Goal: Entertainment & Leisure: Browse casually

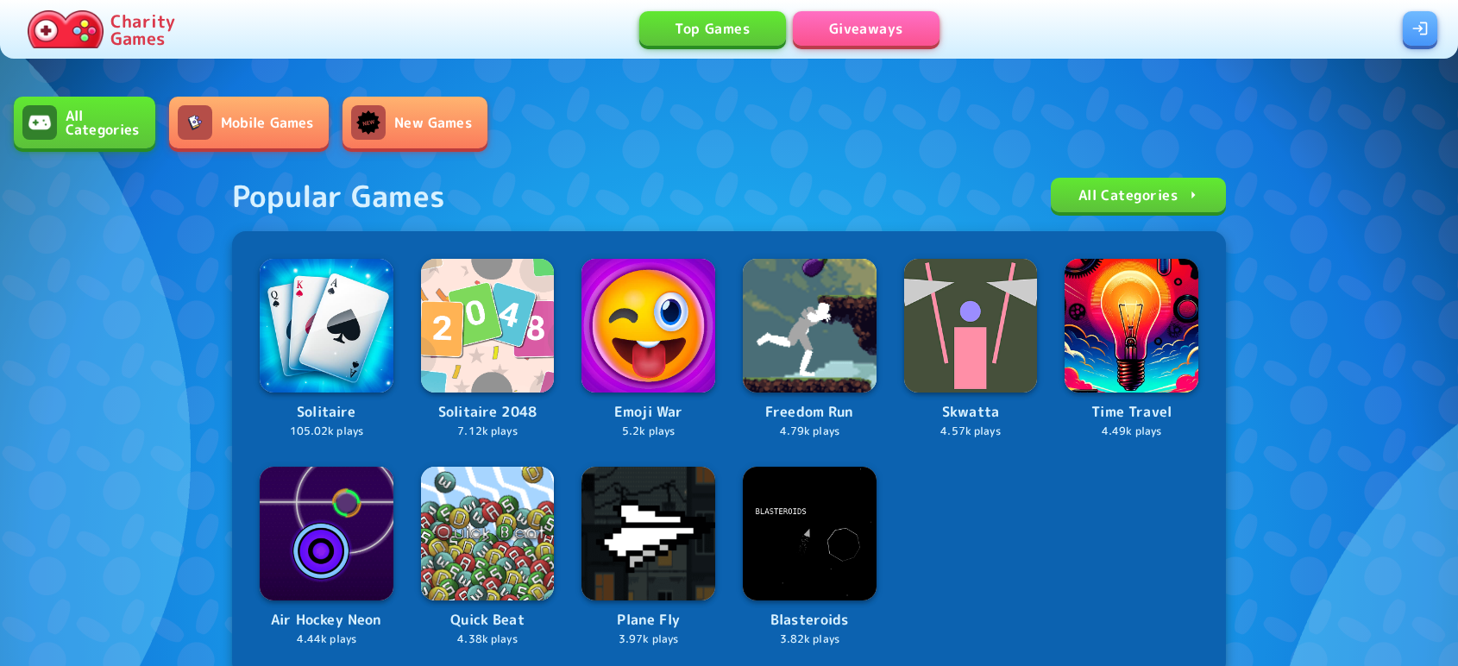
scroll to position [490, 0]
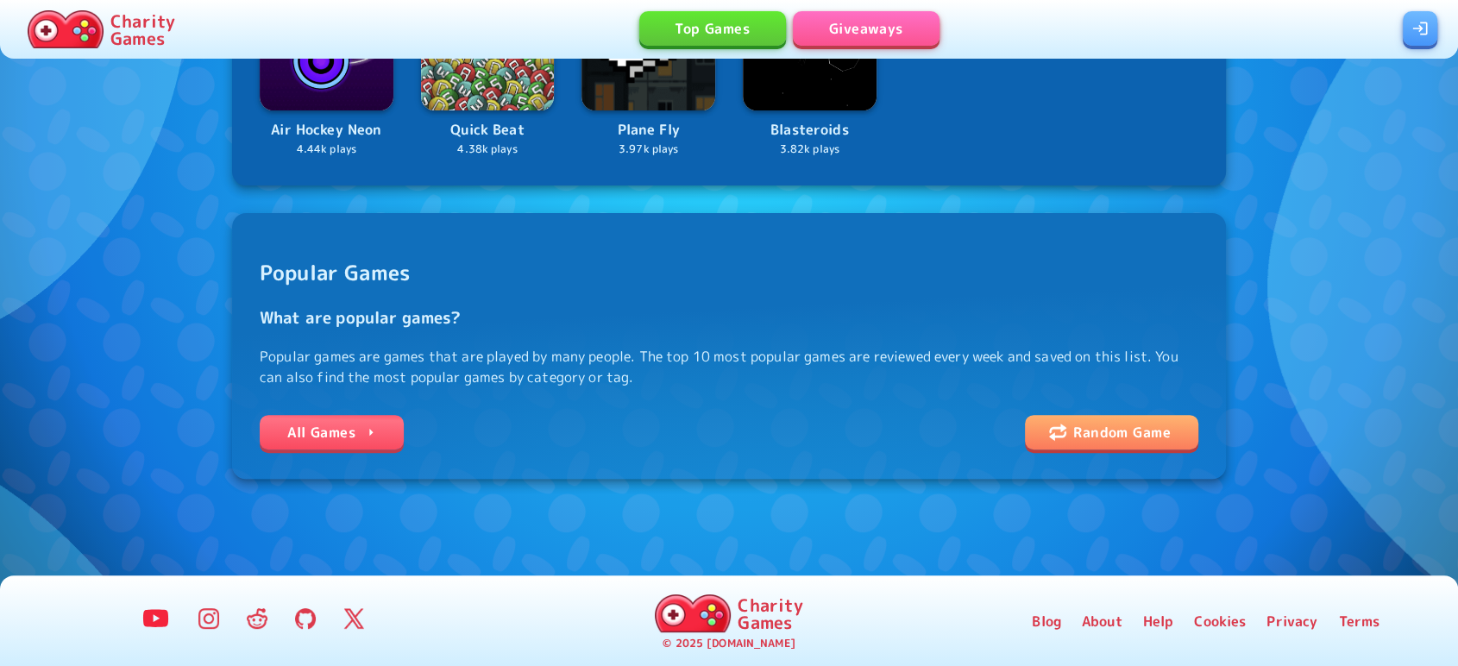
click at [270, 415] on div "All Games Random Game" at bounding box center [729, 433] width 938 height 36
click at [360, 430] on link "All Games" at bounding box center [332, 432] width 144 height 35
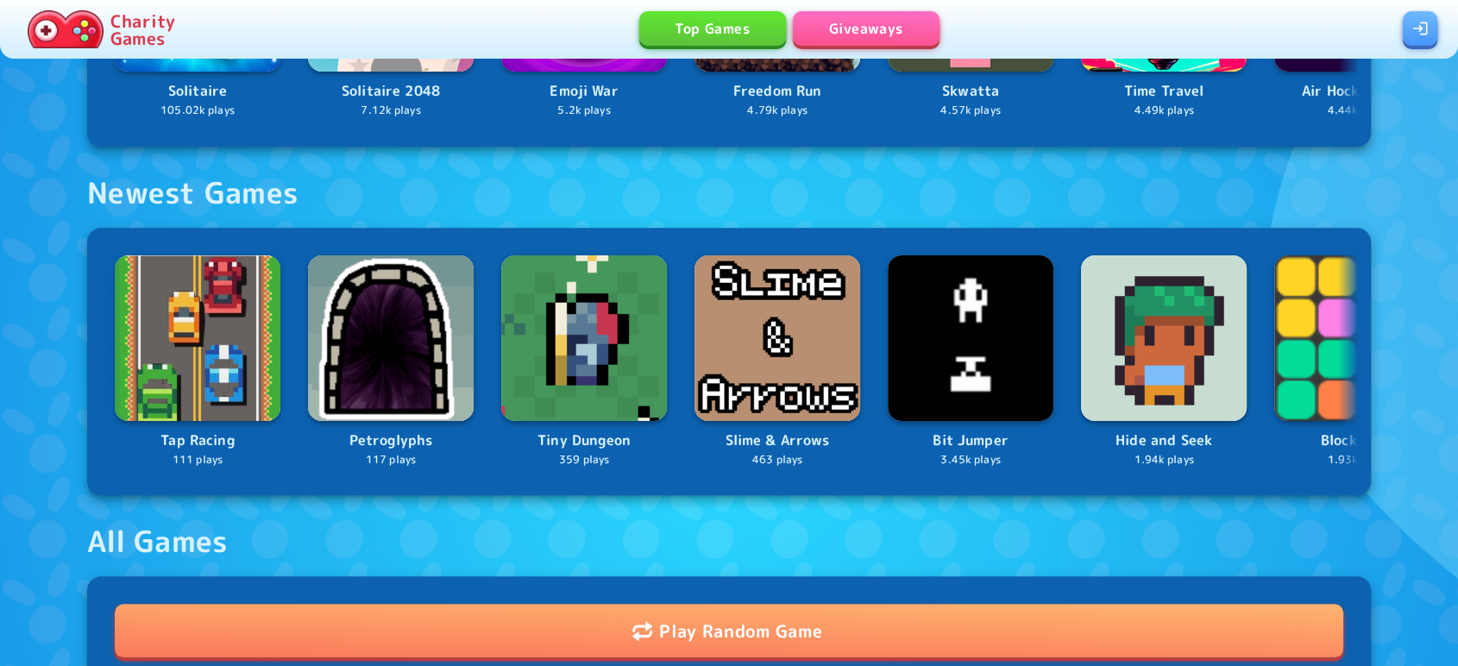
scroll to position [1064, 0]
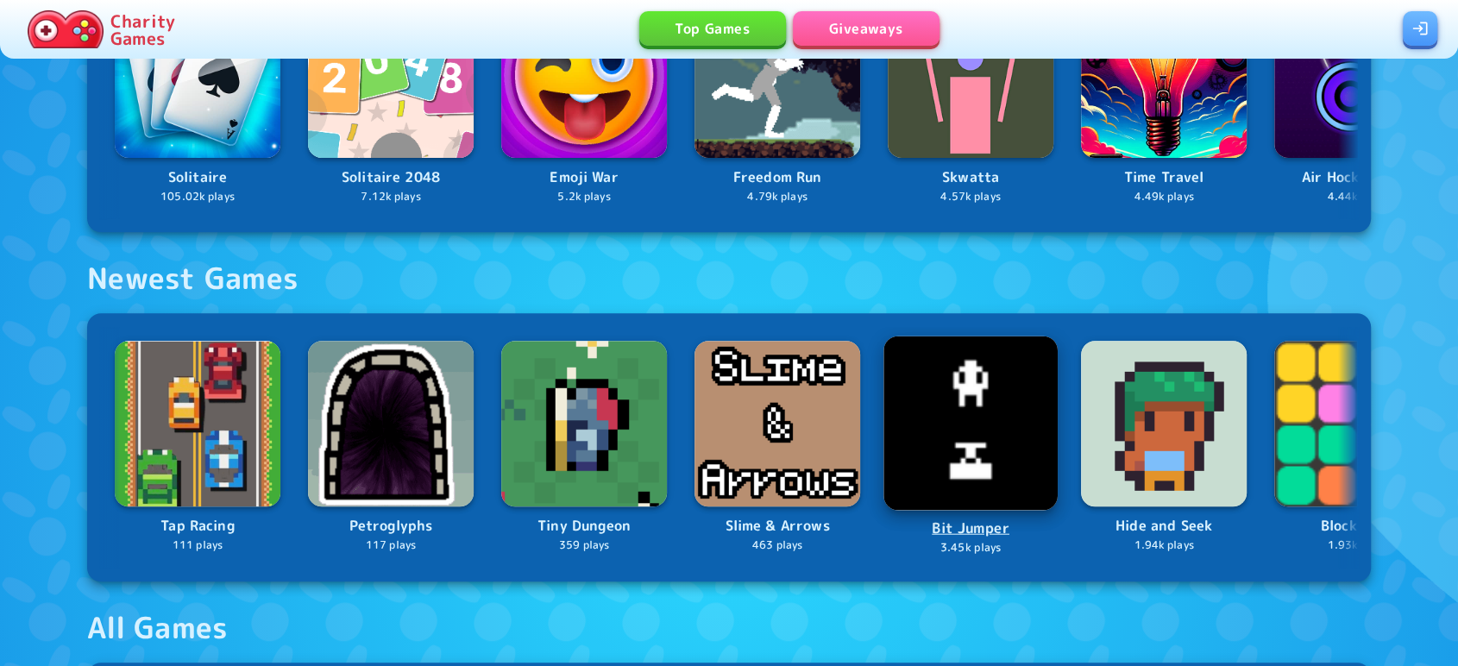
click at [980, 405] on img at bounding box center [970, 423] width 174 height 174
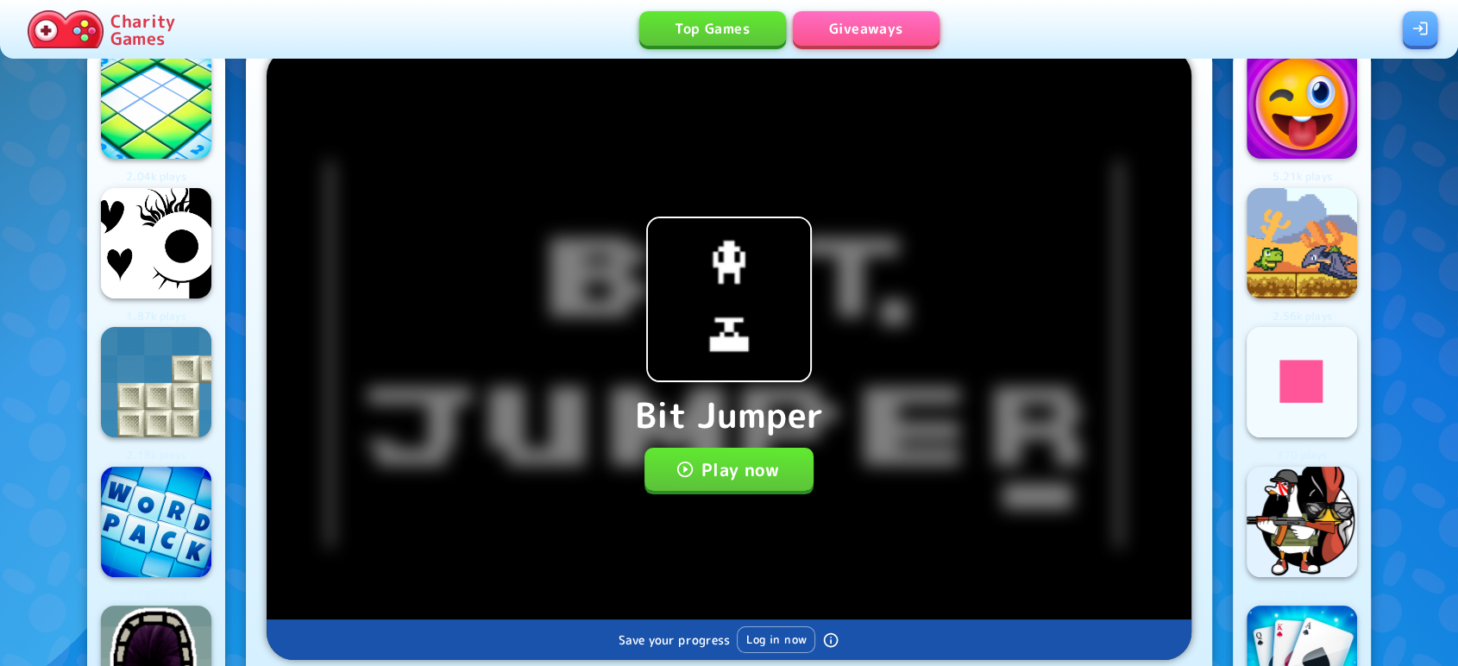
scroll to position [48, 0]
click at [718, 468] on button "Play now" at bounding box center [729, 469] width 170 height 43
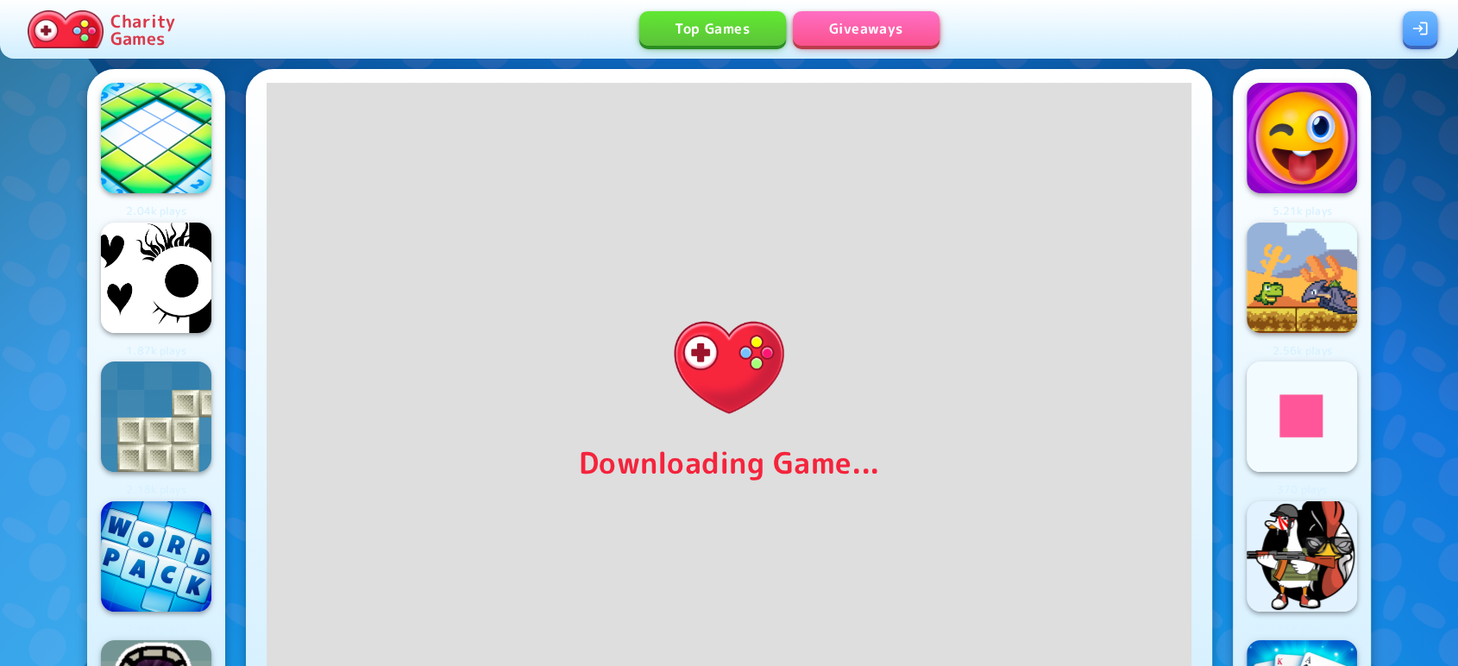
scroll to position [42, 0]
